Goal: Information Seeking & Learning: Learn about a topic

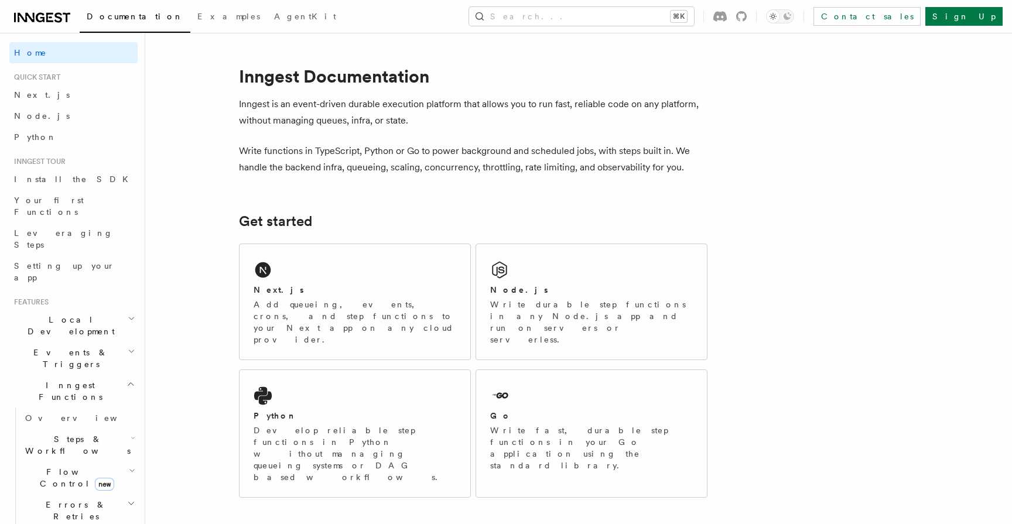
click at [63, 433] on span "Steps & Workflows" at bounding box center [75, 444] width 110 height 23
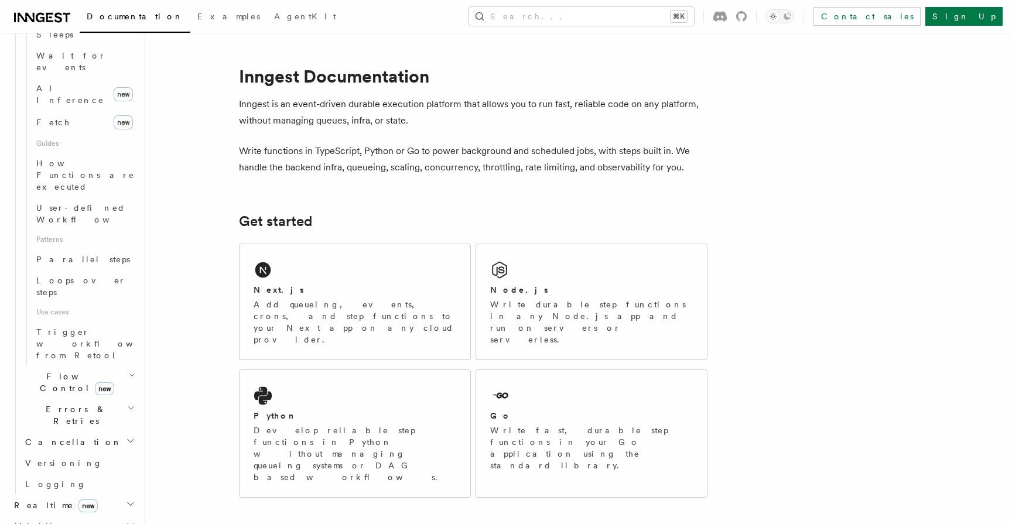
scroll to position [481, 0]
click at [128, 519] on icon "button" at bounding box center [130, 523] width 9 height 9
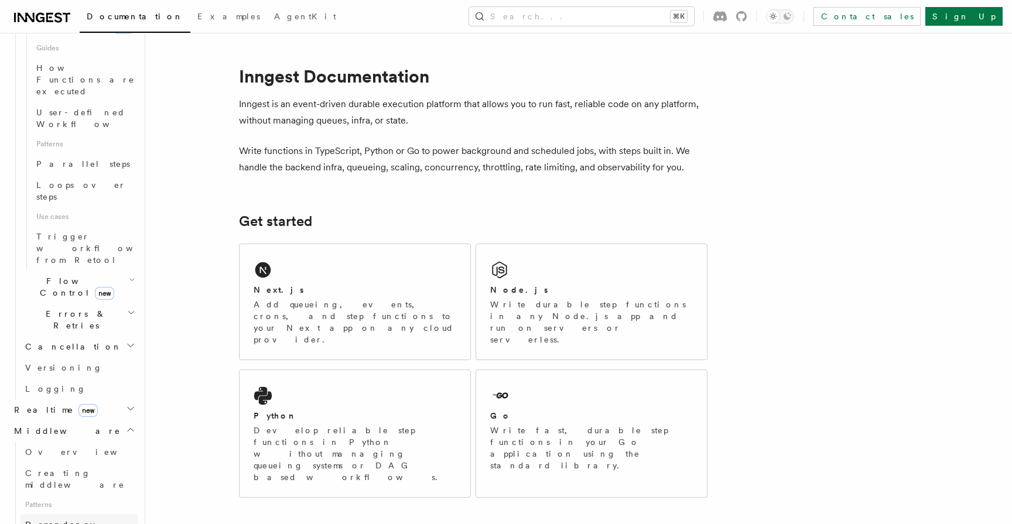
scroll to position [589, 0]
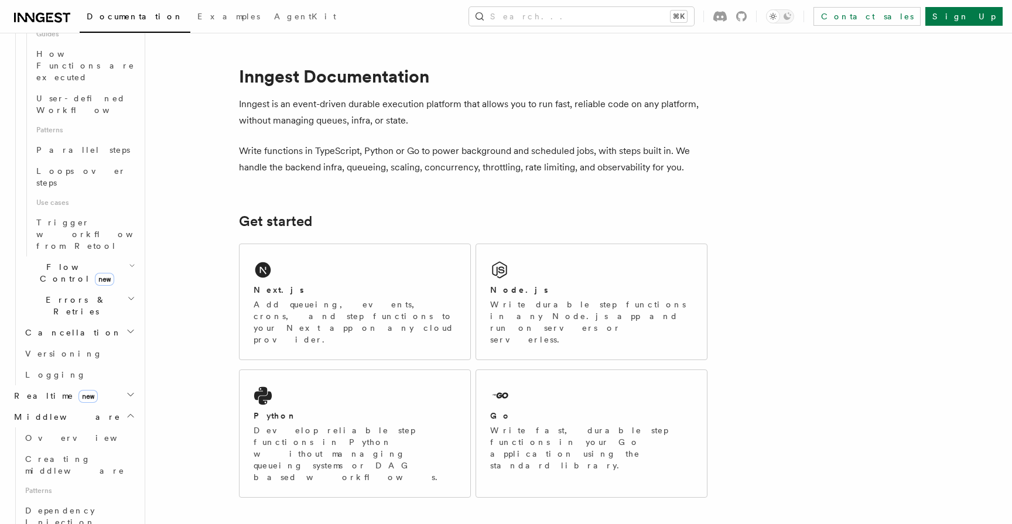
click at [128, 390] on icon "button" at bounding box center [130, 394] width 9 height 9
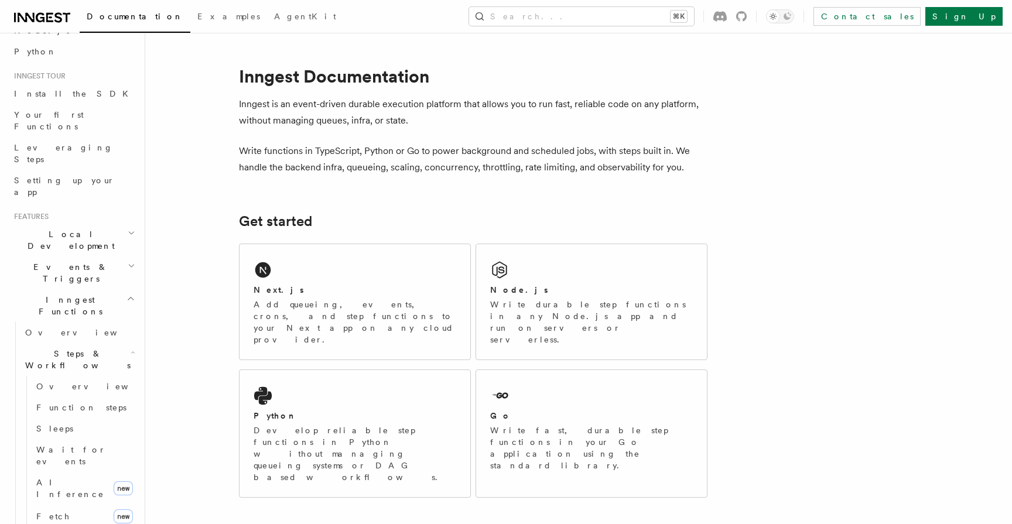
scroll to position [84, 0]
click at [127, 258] on h2 "Events & Triggers" at bounding box center [73, 274] width 128 height 33
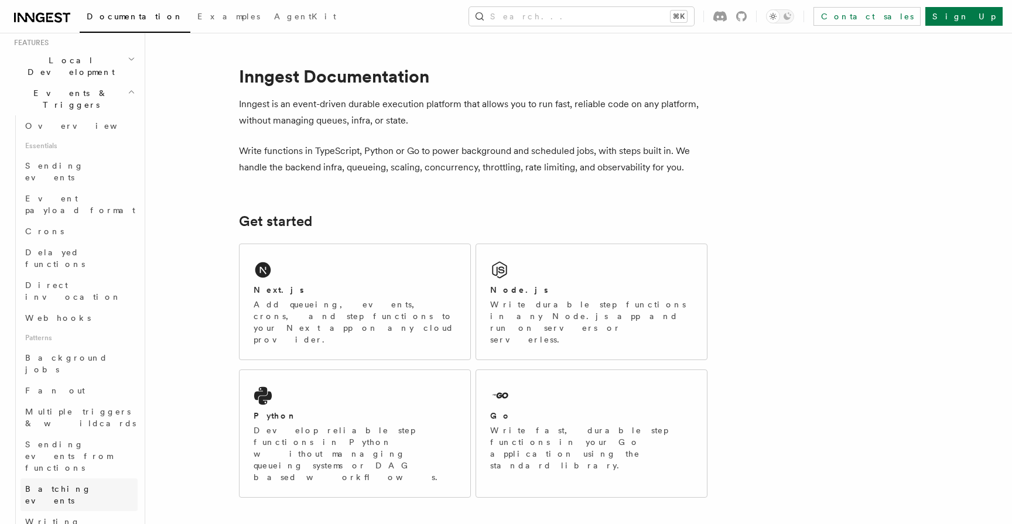
scroll to position [261, 0]
click at [83, 352] on span "Background jobs" at bounding box center [66, 362] width 83 height 21
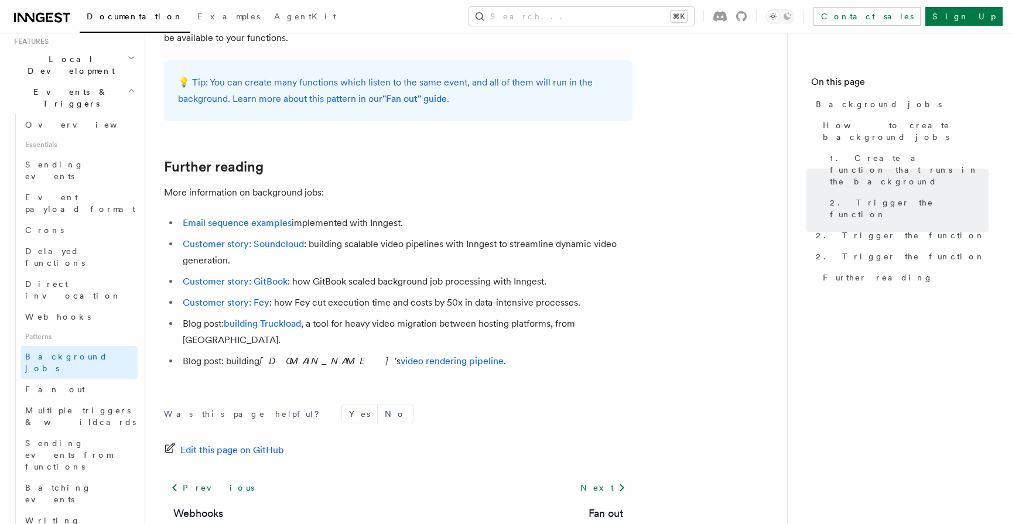
scroll to position [1054, 0]
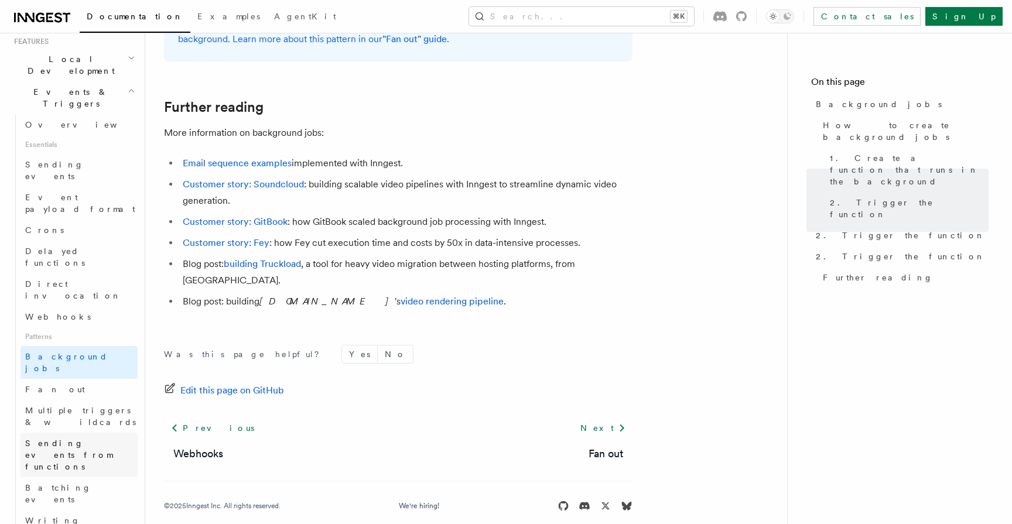
click at [82, 437] on span "Sending events from functions" at bounding box center [81, 454] width 112 height 35
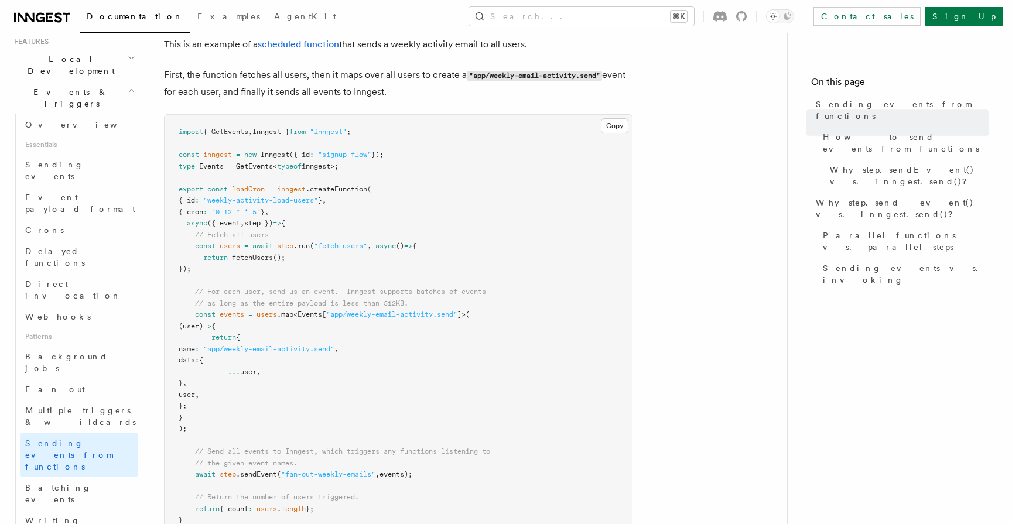
scroll to position [423, 0]
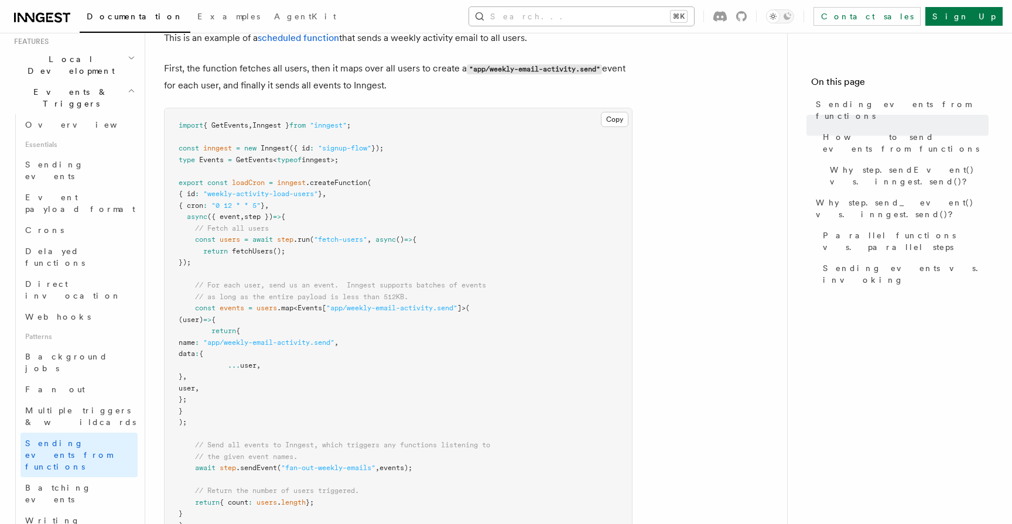
click at [629, 20] on button "Search... ⌘K" at bounding box center [581, 16] width 225 height 19
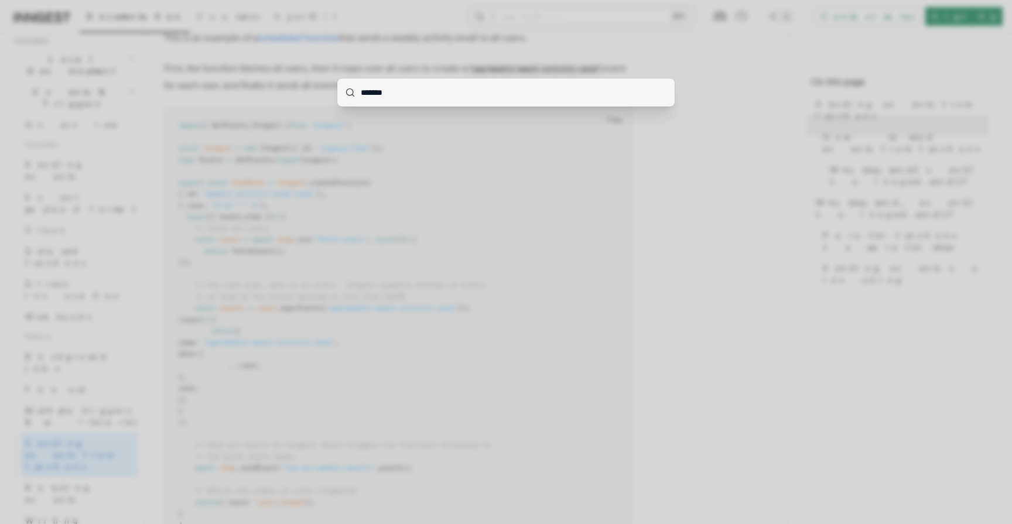
type input "*******"
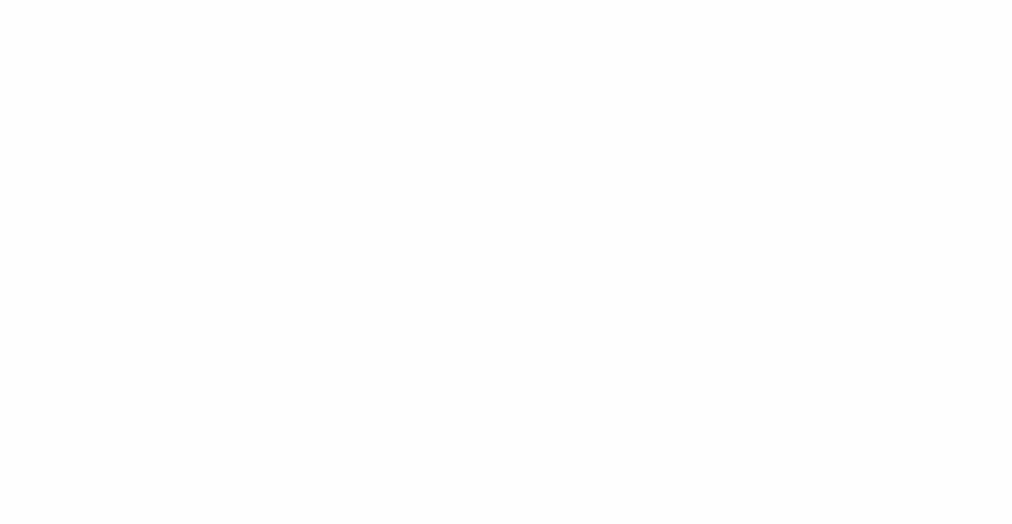
scroll to position [0, 0]
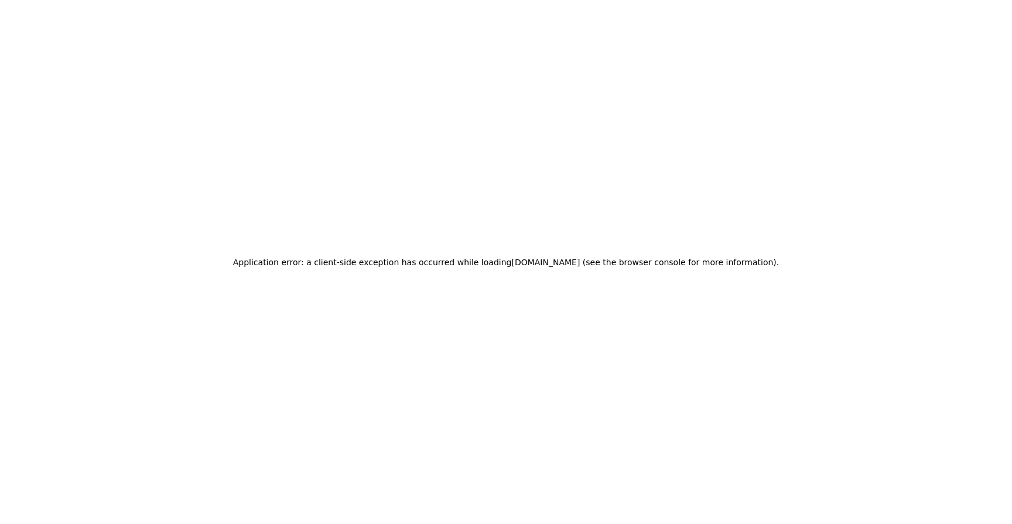
scroll to position [1054, 0]
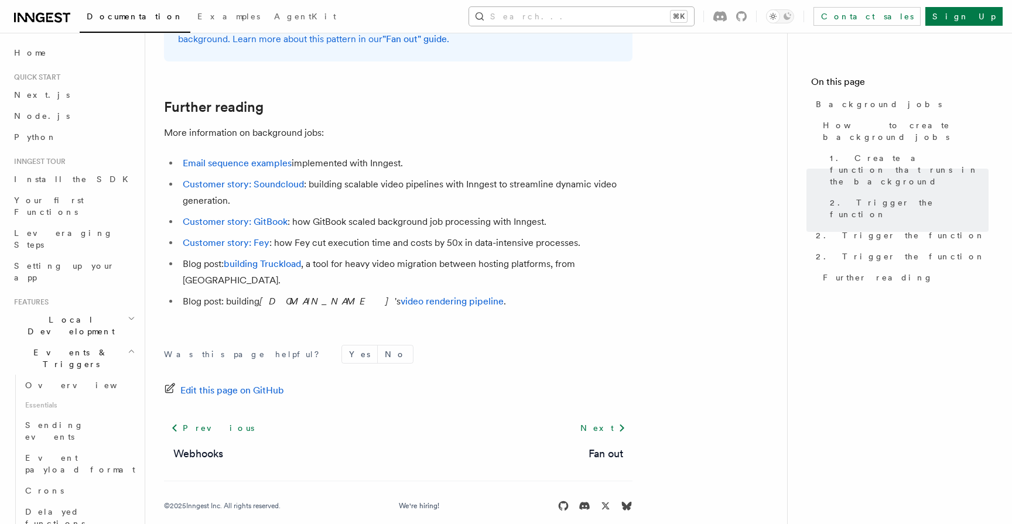
click at [628, 19] on button "Search... ⌘K" at bounding box center [581, 16] width 225 height 19
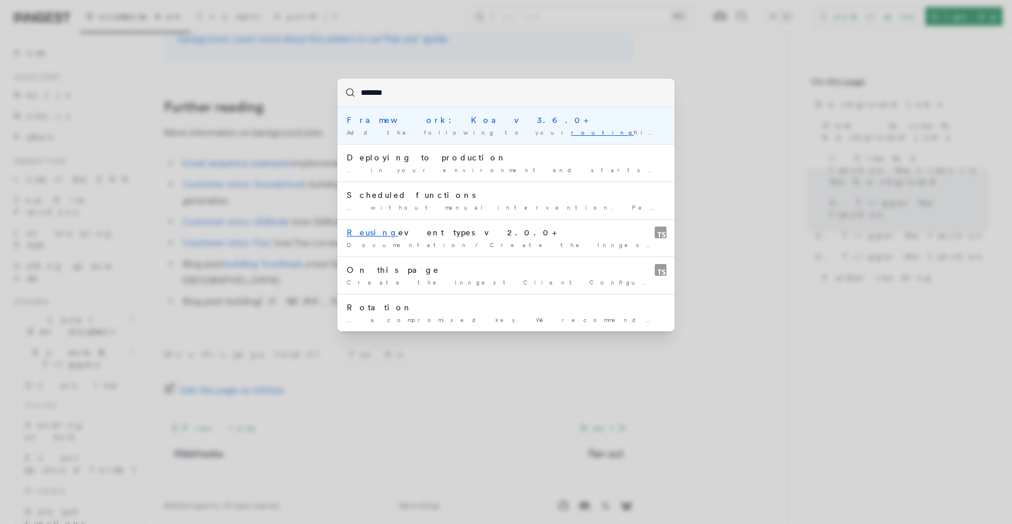
click at [375, 90] on input "*******" at bounding box center [505, 92] width 337 height 28
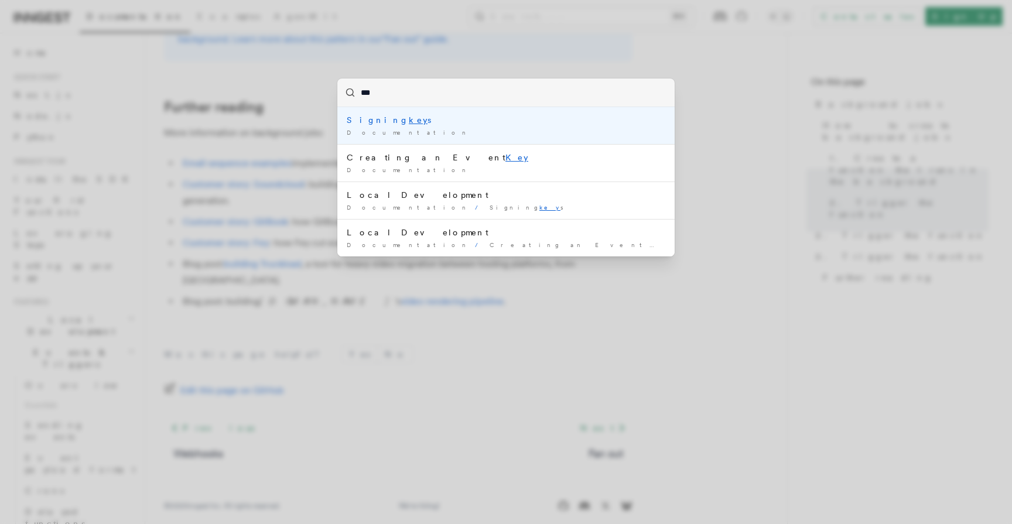
click at [361, 94] on input "***" at bounding box center [505, 92] width 337 height 28
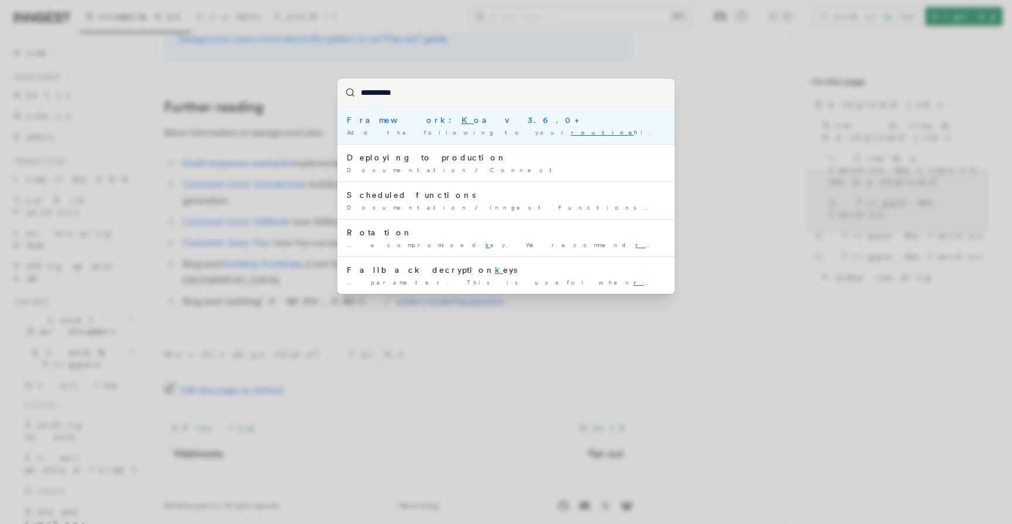
type input "**********"
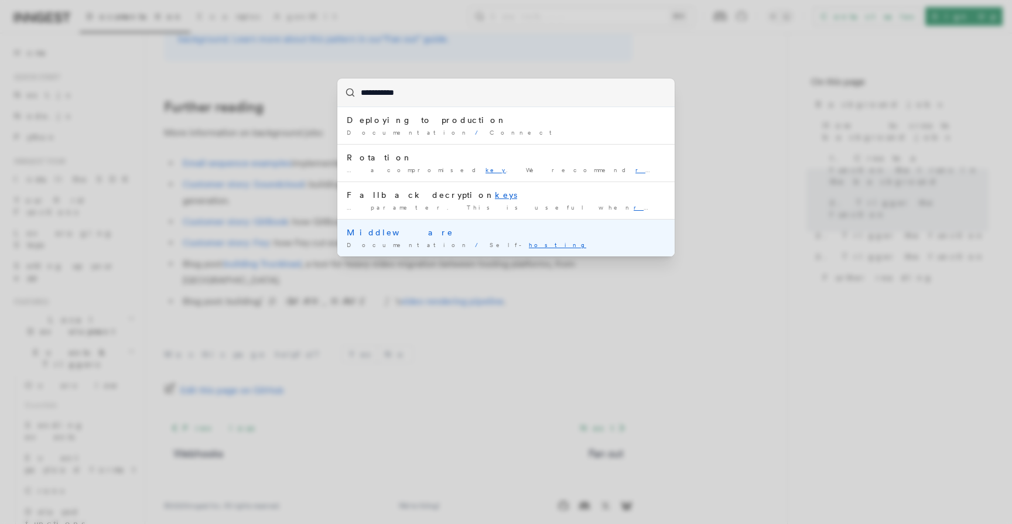
click at [378, 232] on div "Middleware" at bounding box center [506, 233] width 318 height 12
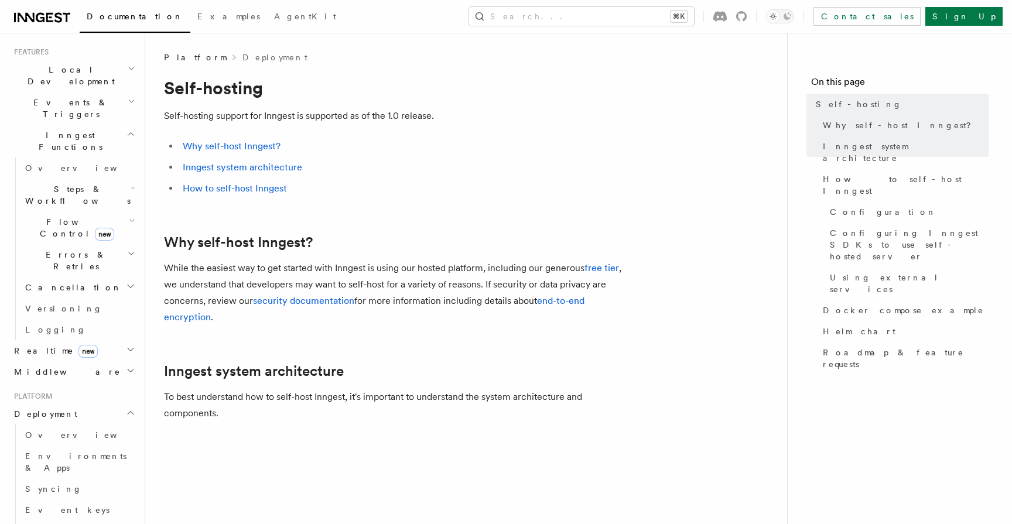
scroll to position [273, 0]
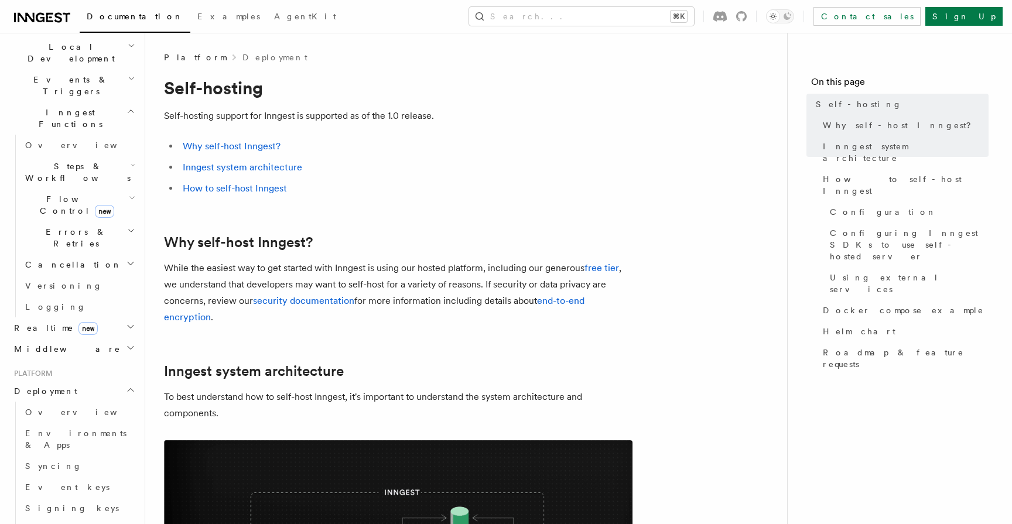
click at [105, 338] on h2 "Middleware" at bounding box center [73, 348] width 128 height 21
click at [68, 359] on link "Overview" at bounding box center [78, 369] width 117 height 21
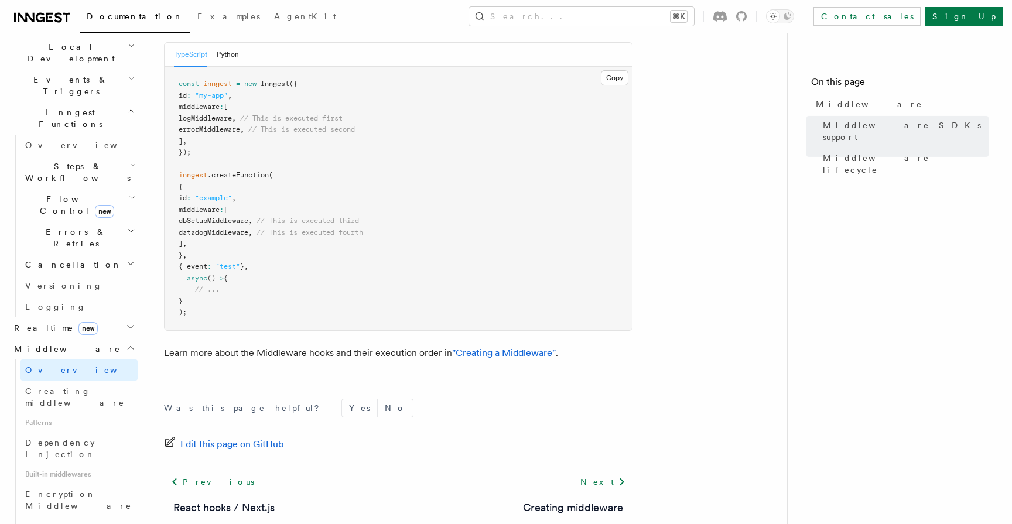
scroll to position [698, 0]
